Goal: Task Accomplishment & Management: Complete application form

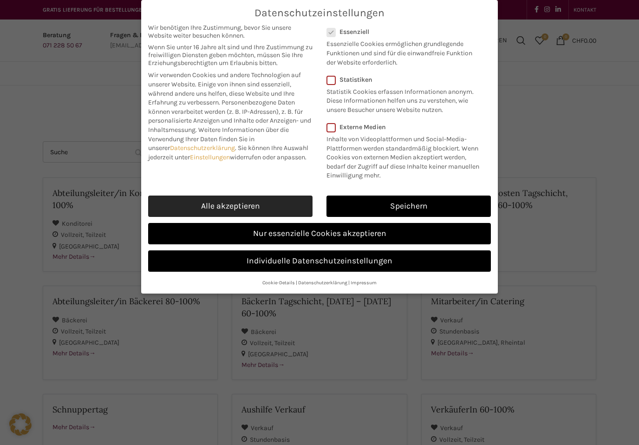
click at [257, 196] on link "Alle akzeptieren" at bounding box center [230, 205] width 164 height 21
checkbox input "true"
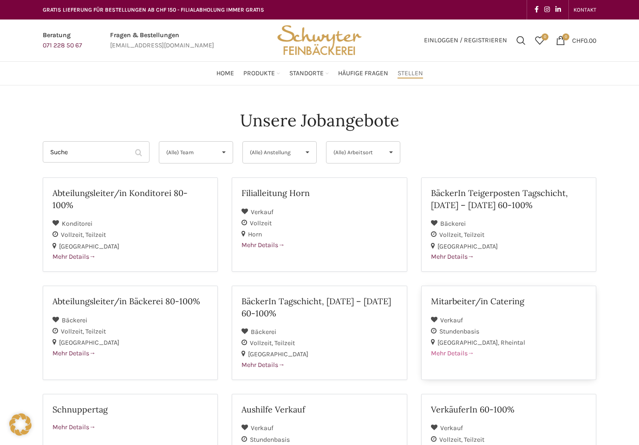
click at [499, 314] on div "Verkauf" at bounding box center [509, 319] width 156 height 11
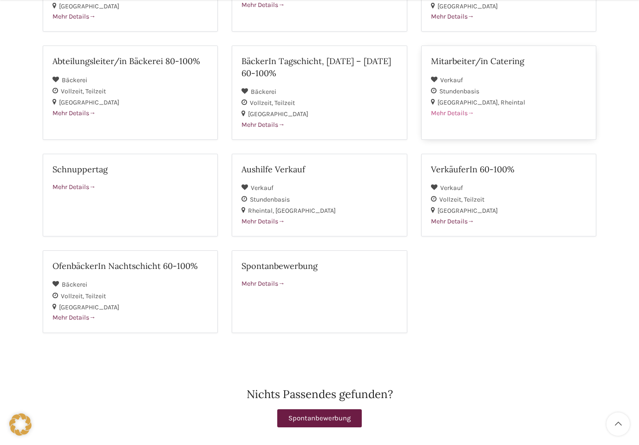
scroll to position [240, 0]
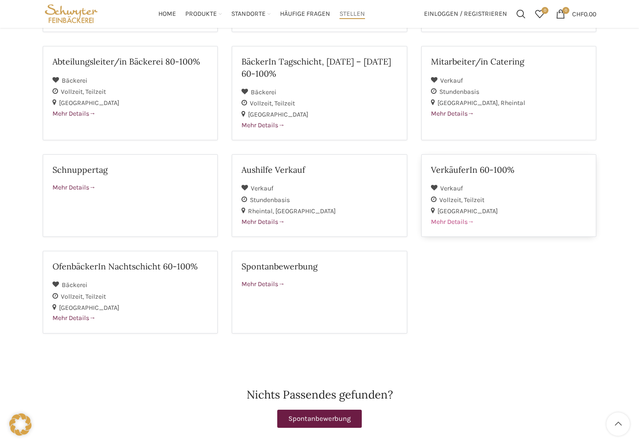
click at [496, 168] on h2 "VerkäuferIn 60-100%" at bounding box center [509, 170] width 156 height 12
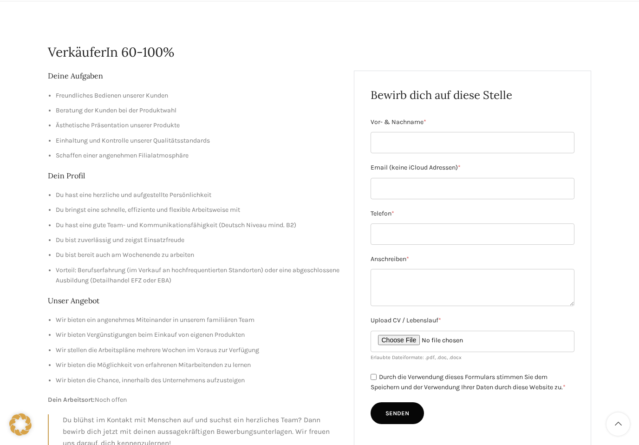
scroll to position [82, 0]
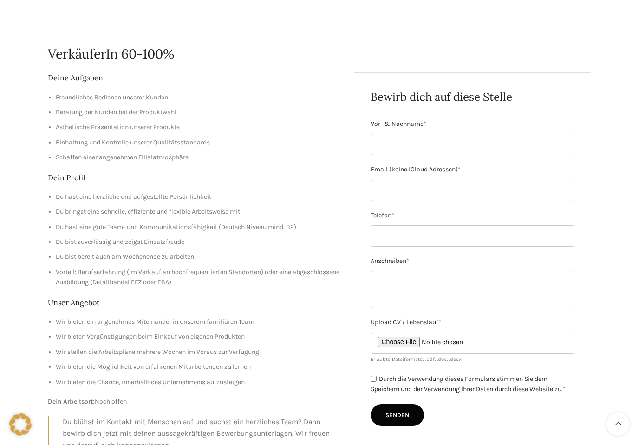
click at [71, 99] on li "Freundliches Bedienen unserer Kunden" at bounding box center [198, 97] width 284 height 10
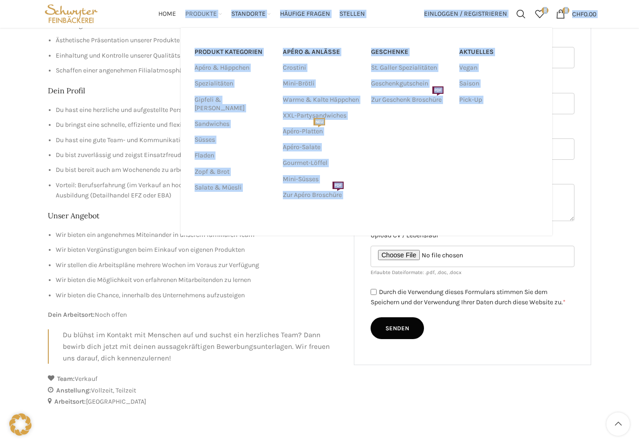
drag, startPoint x: 93, startPoint y: 98, endPoint x: 205, endPoint y: 6, distance: 145.5
click at [205, 13] on div "GRATIS LIEFERUNG FÜR BESTELLUNGEN AB CHF 150 - FILIALABHOLUNG IMMER GRATIS KONT…" at bounding box center [319, 248] width 639 height 835
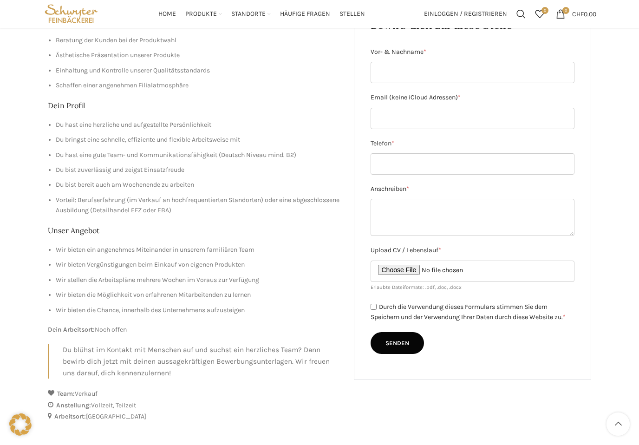
click at [154, 99] on div "Deine Aufgaben Freundliches Bedienen unserer Kunden Beratung der Kunden bei der…" at bounding box center [194, 189] width 292 height 378
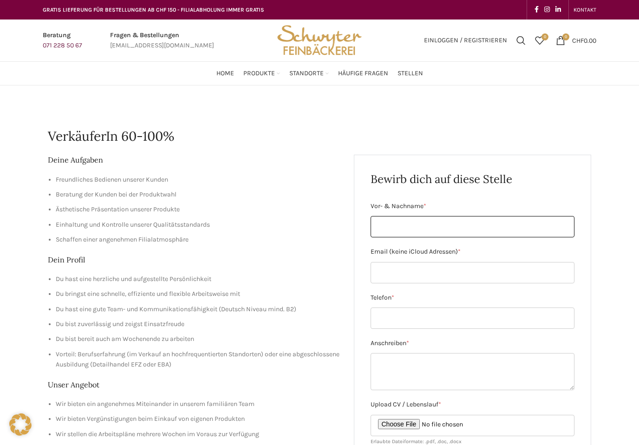
click at [408, 234] on input "Vor- & Nachname *" at bounding box center [473, 226] width 204 height 21
type input "Lana Miljanic"
